Goal: Task Accomplishment & Management: Use online tool/utility

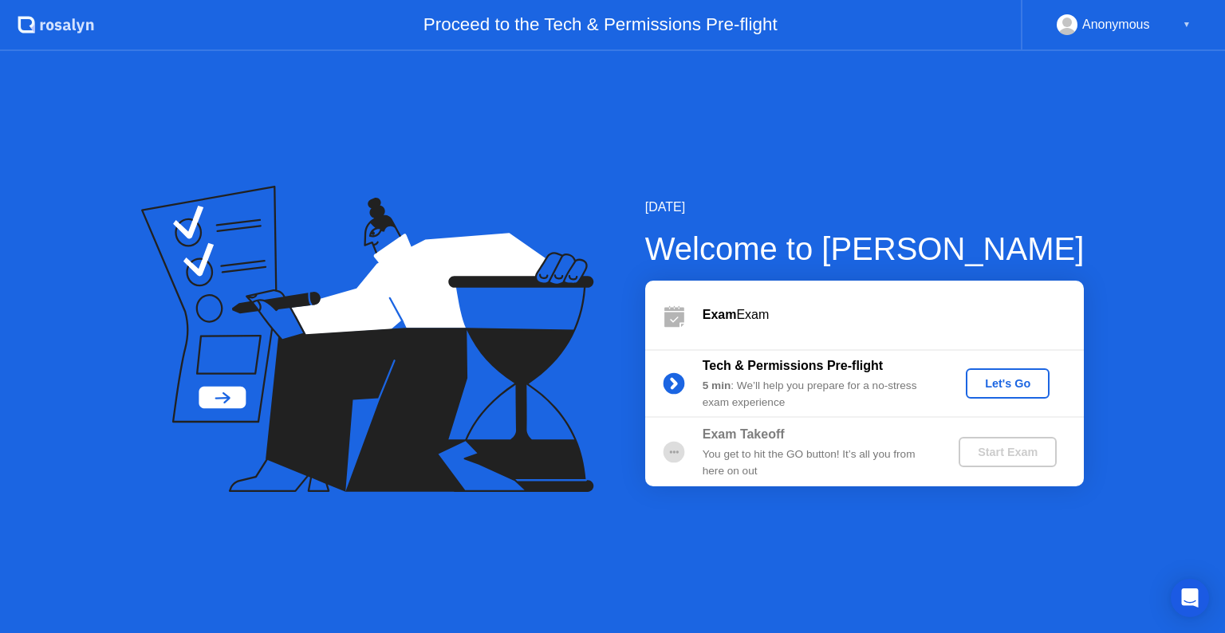
click at [983, 389] on div "Let's Go" at bounding box center [1007, 383] width 71 height 13
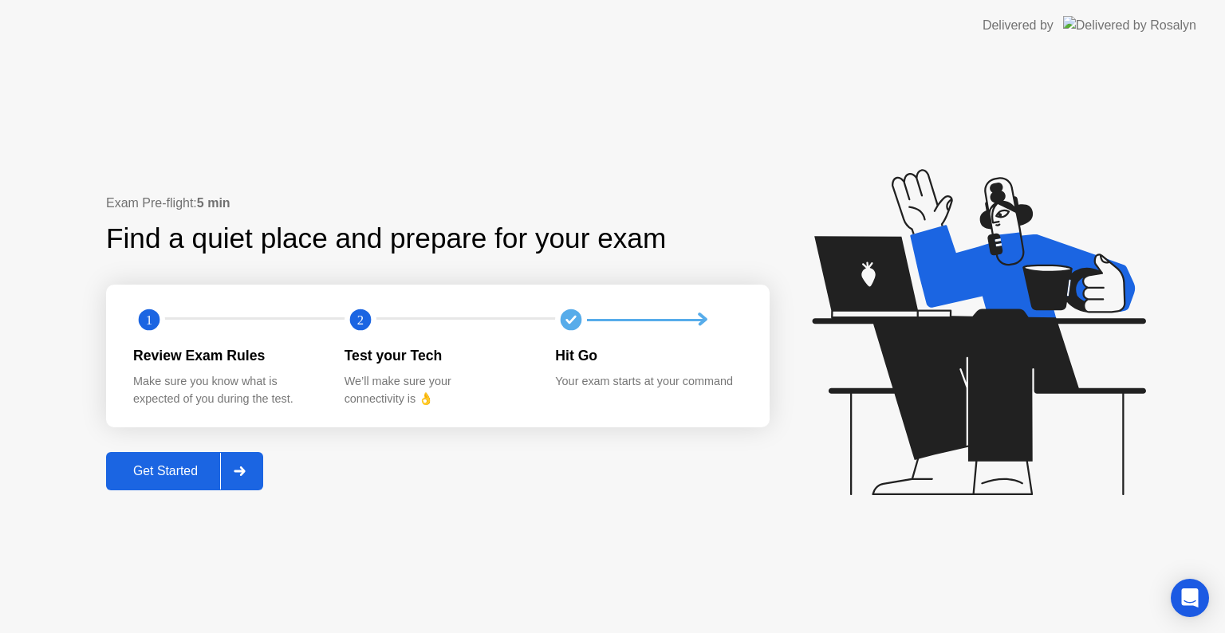
click at [163, 456] on button "Get Started" at bounding box center [184, 471] width 157 height 38
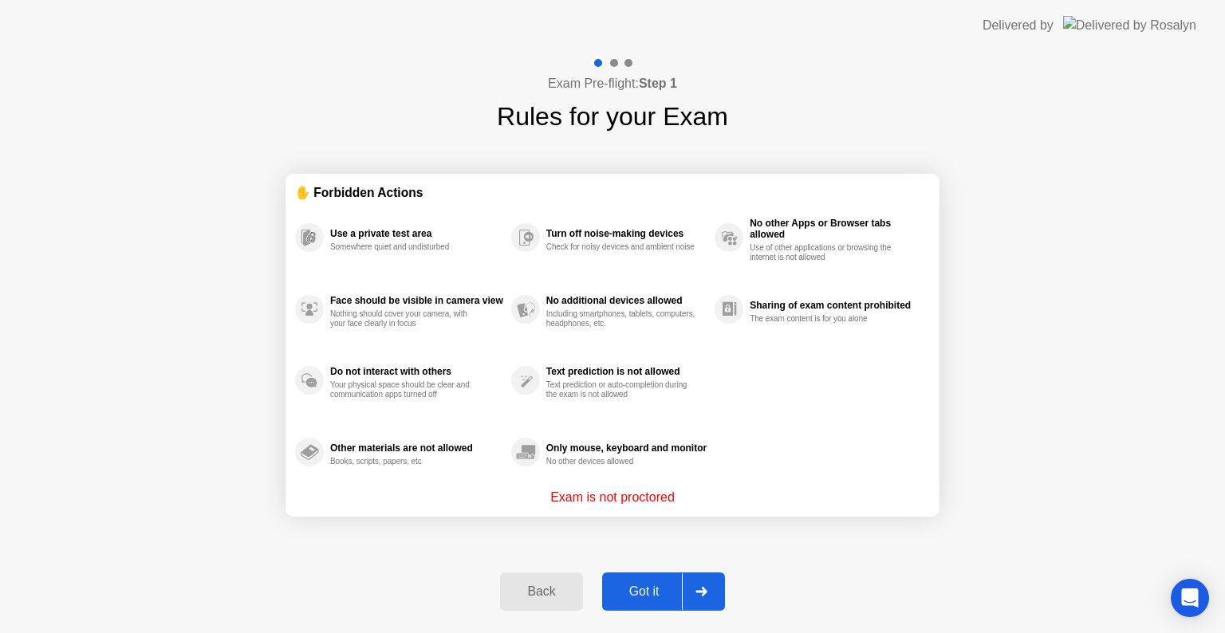
click at [629, 595] on div "Got it" at bounding box center [644, 592] width 75 height 14
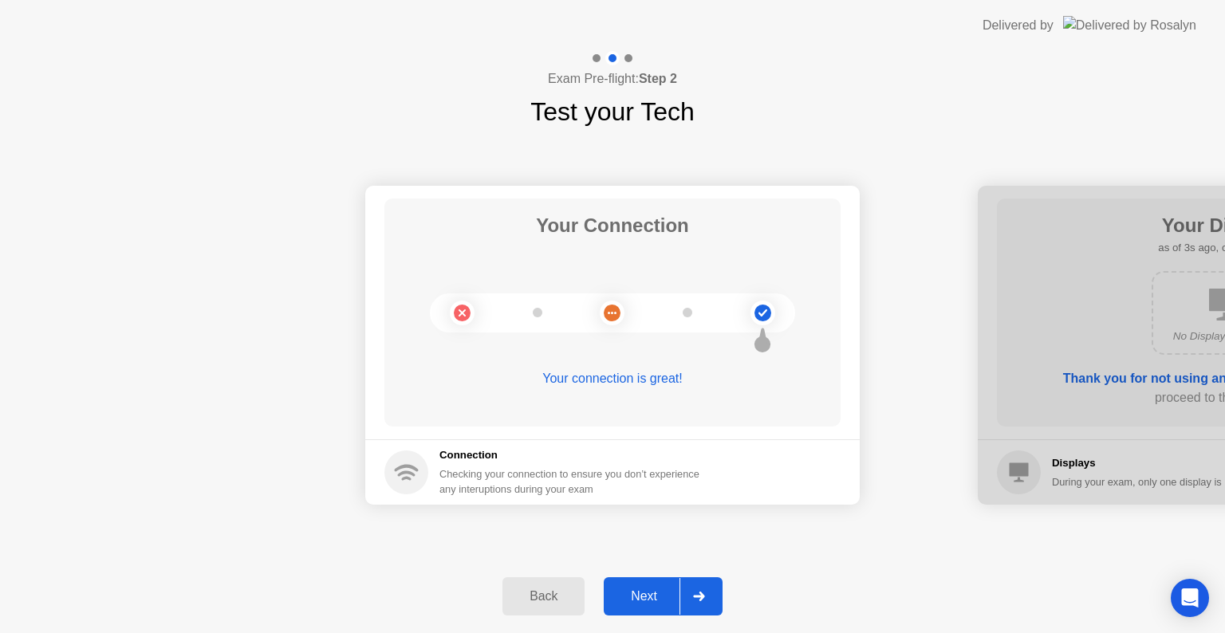
click at [638, 591] on div "Next" at bounding box center [644, 596] width 71 height 14
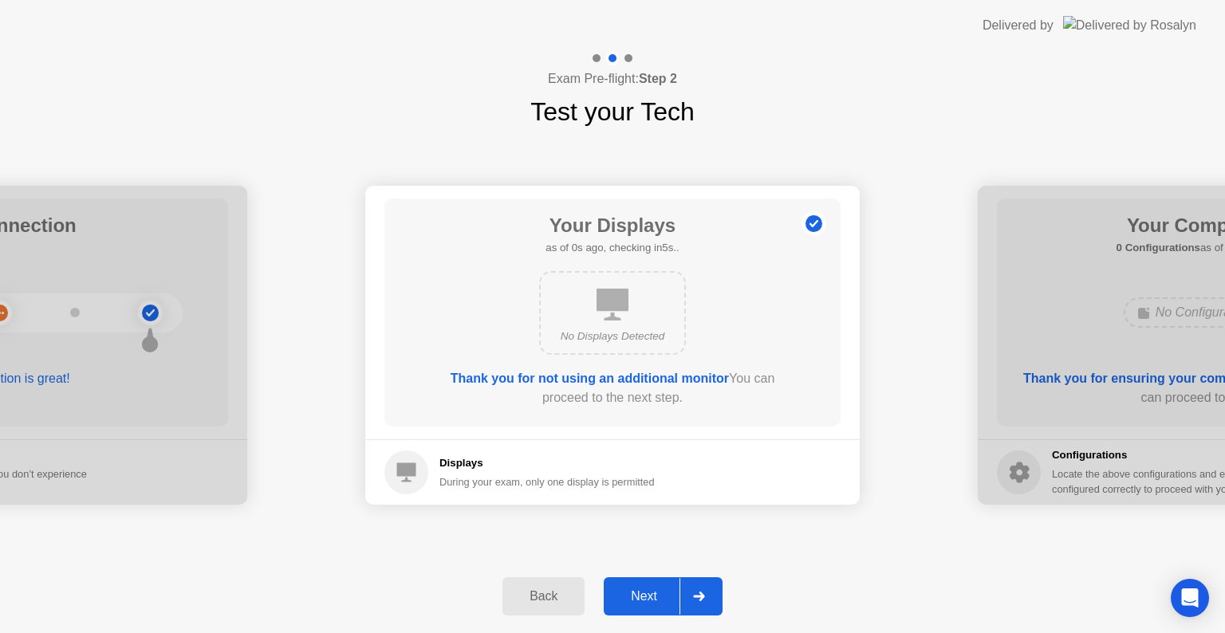
click at [641, 591] on div "Next" at bounding box center [644, 596] width 71 height 14
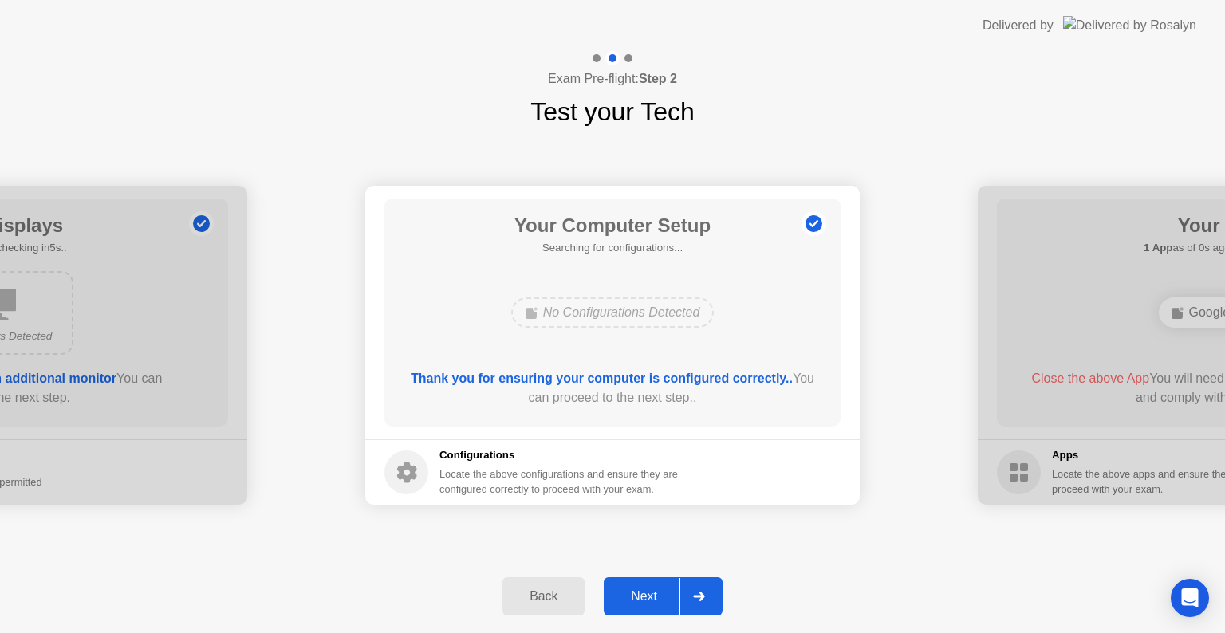
click at [641, 591] on div "Next" at bounding box center [644, 596] width 71 height 14
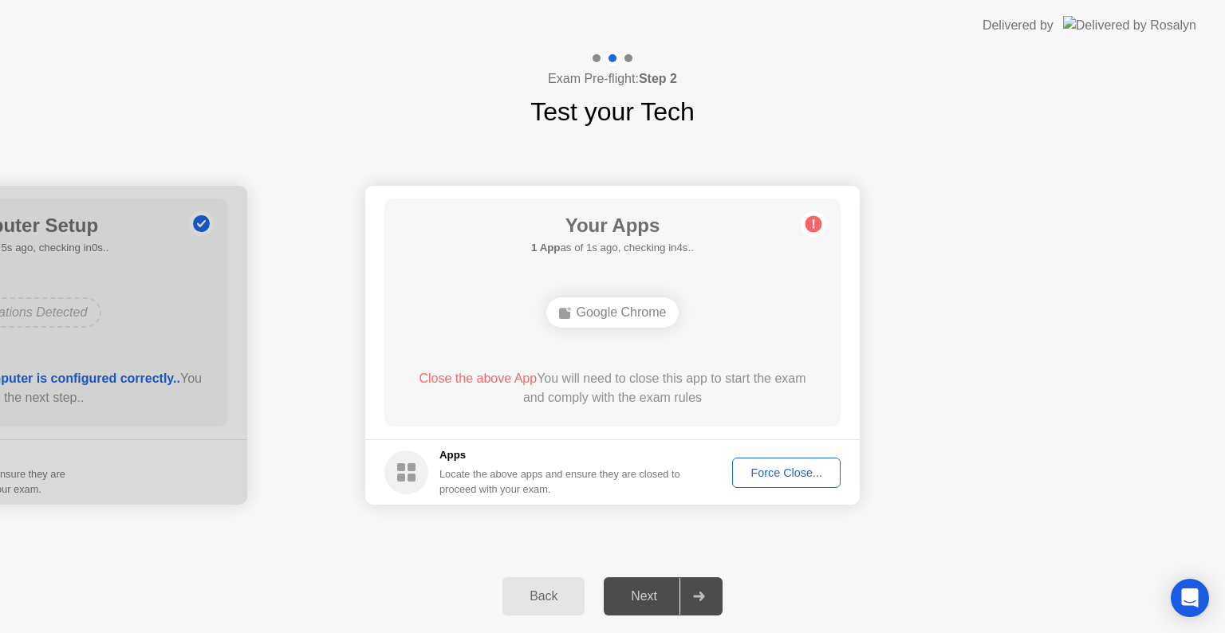
click at [814, 221] on circle at bounding box center [814, 224] width 17 height 17
click at [584, 305] on div "Google Chrome" at bounding box center [612, 313] width 133 height 30
click at [777, 487] on button "Force Close..." at bounding box center [786, 473] width 108 height 30
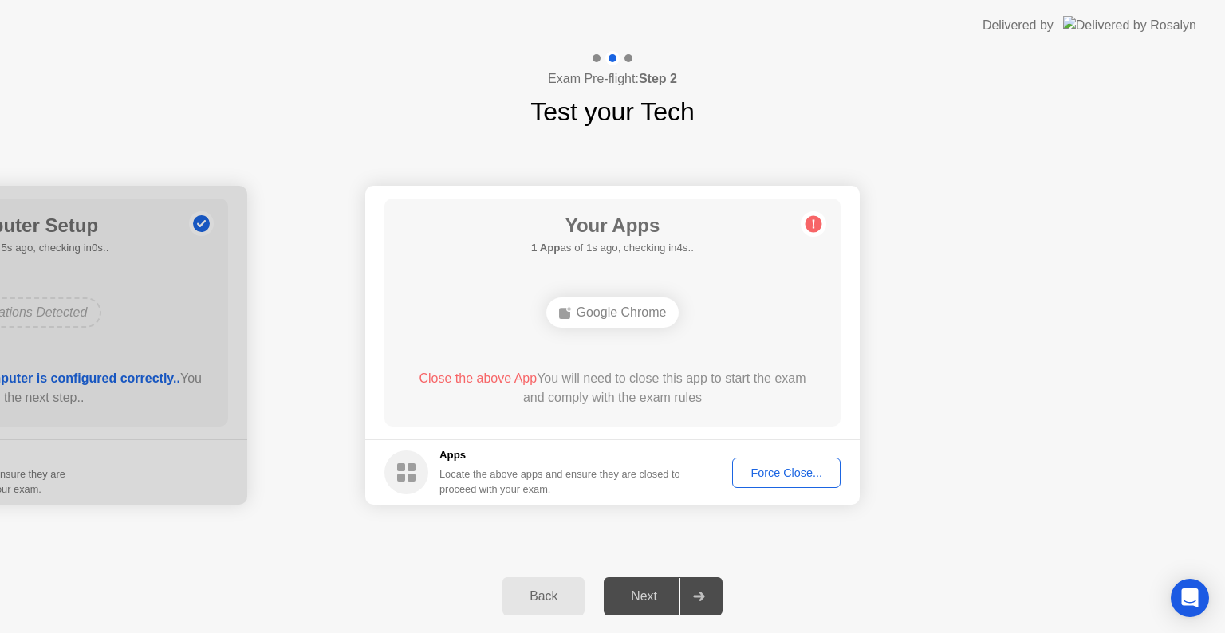
click at [778, 472] on div "Force Close..." at bounding box center [786, 473] width 97 height 13
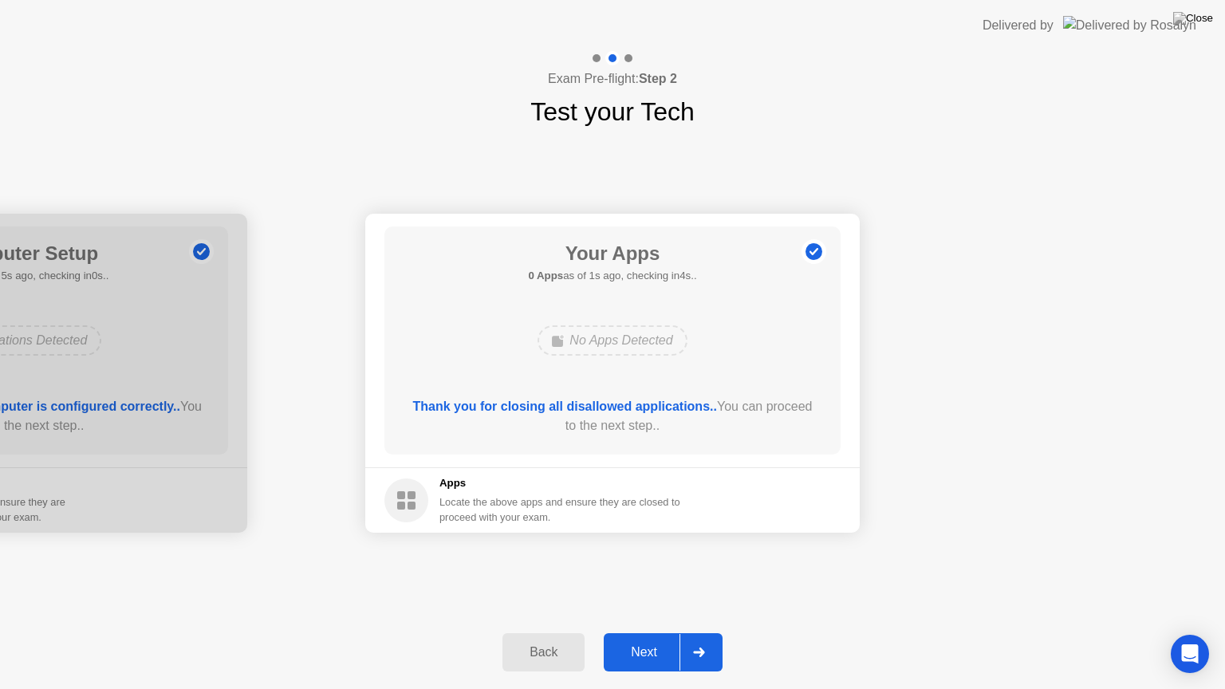
click at [644, 633] on div "Next" at bounding box center [644, 652] width 71 height 14
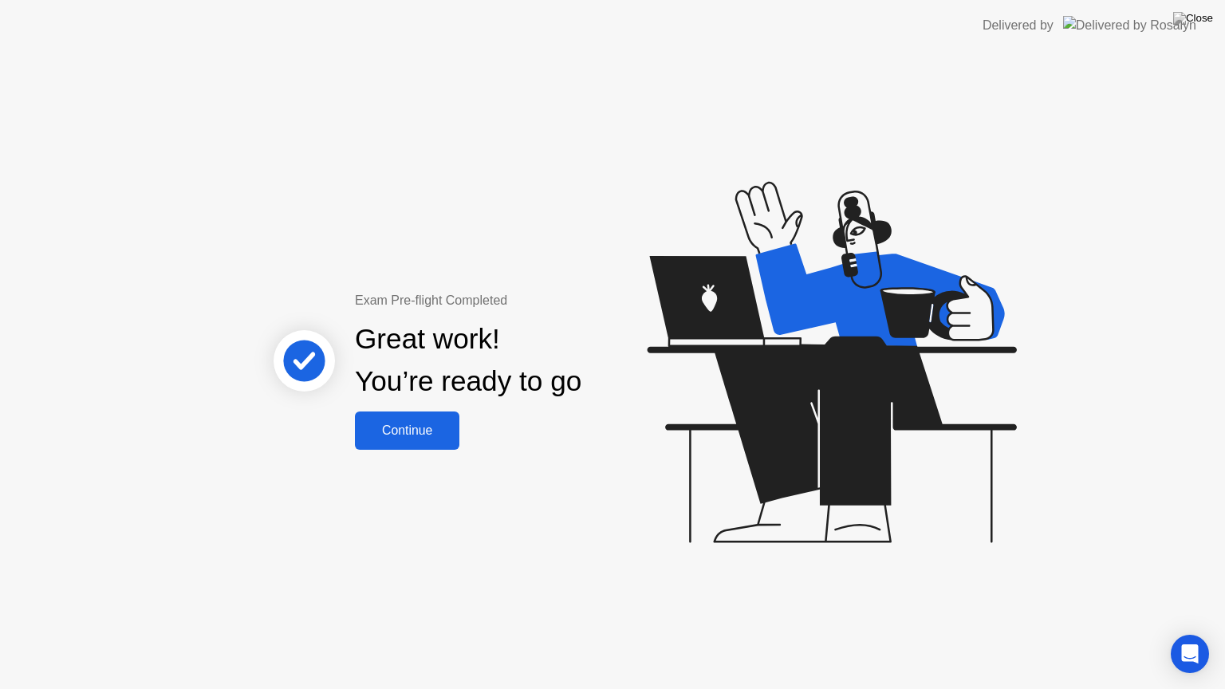
click at [415, 427] on div "Continue" at bounding box center [407, 431] width 95 height 14
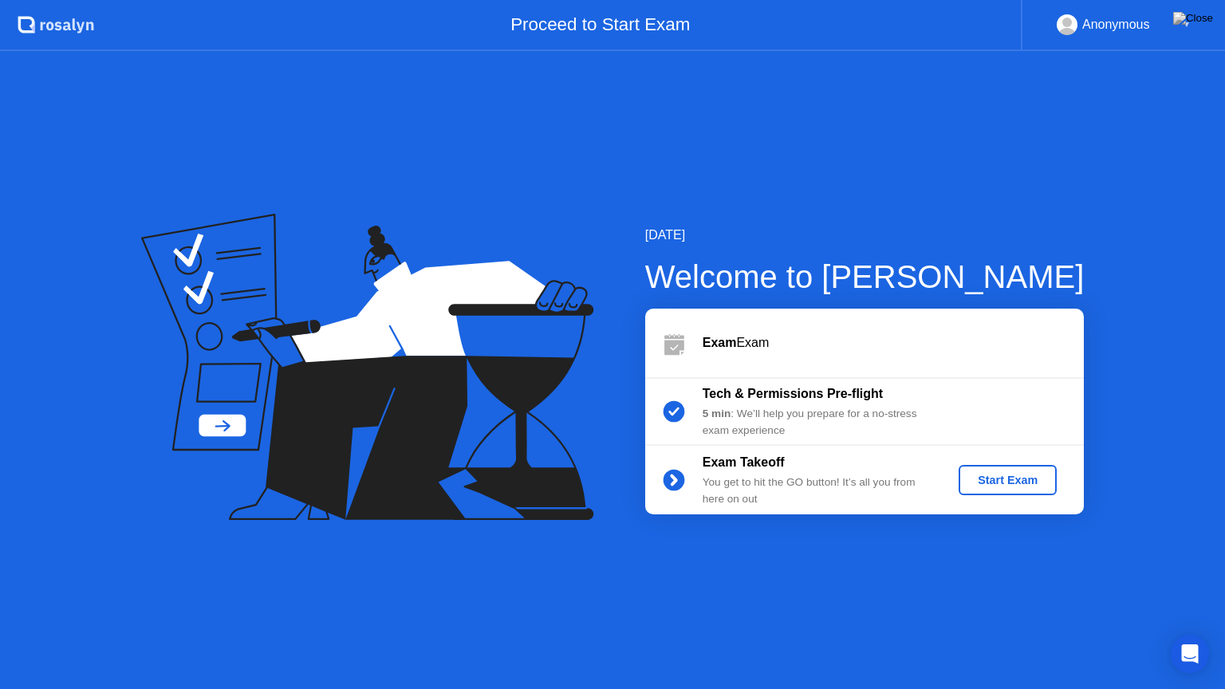
click at [994, 478] on div "Start Exam" at bounding box center [1007, 480] width 85 height 13
